Goal: Task Accomplishment & Management: Complete application form

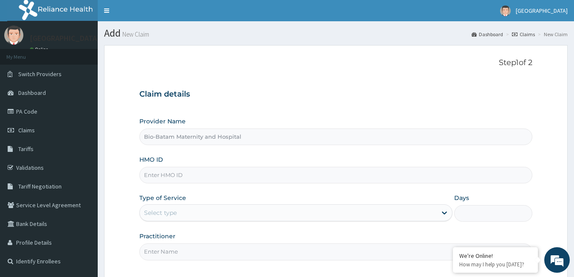
click at [215, 174] on input "HMO ID" at bounding box center [335, 175] width 393 height 17
type input "BTR/11097/B"
click at [208, 207] on div "Select type" at bounding box center [288, 213] width 297 height 14
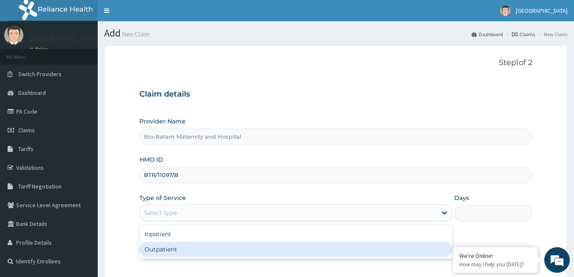
click at [200, 252] on div "Outpatient" at bounding box center [295, 248] width 313 height 15
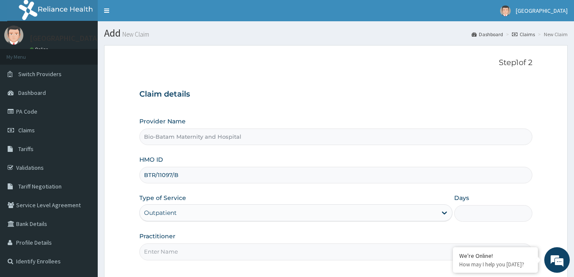
type input "1"
click at [210, 249] on input "Practitioner" at bounding box center [335, 251] width 393 height 17
type input "[PERSON_NAME] [PERSON_NAME]"
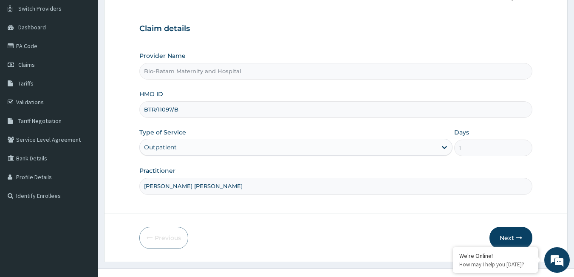
scroll to position [66, 0]
click at [517, 229] on button "Next" at bounding box center [510, 237] width 43 height 22
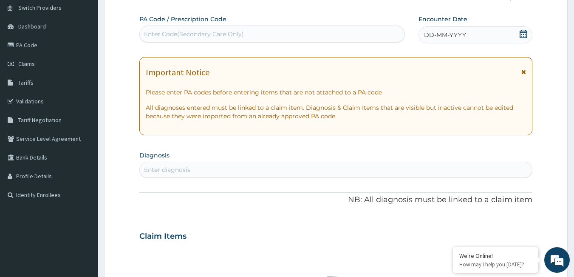
click at [311, 34] on div "Enter Code(Secondary Care Only)" at bounding box center [272, 34] width 265 height 14
paste input "PA/F177CF"
type input "PA/F177CF"
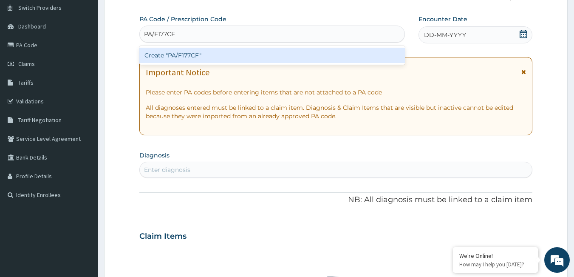
click at [312, 57] on div "Create "PA/F177CF"" at bounding box center [272, 55] width 266 height 15
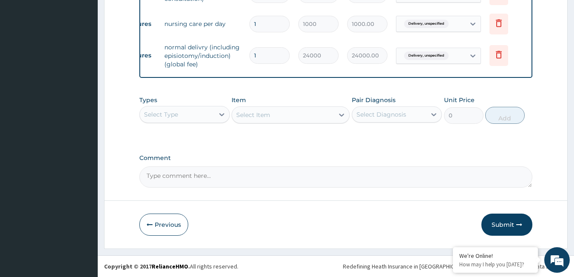
scroll to position [570, 0]
